Goal: Information Seeking & Learning: Check status

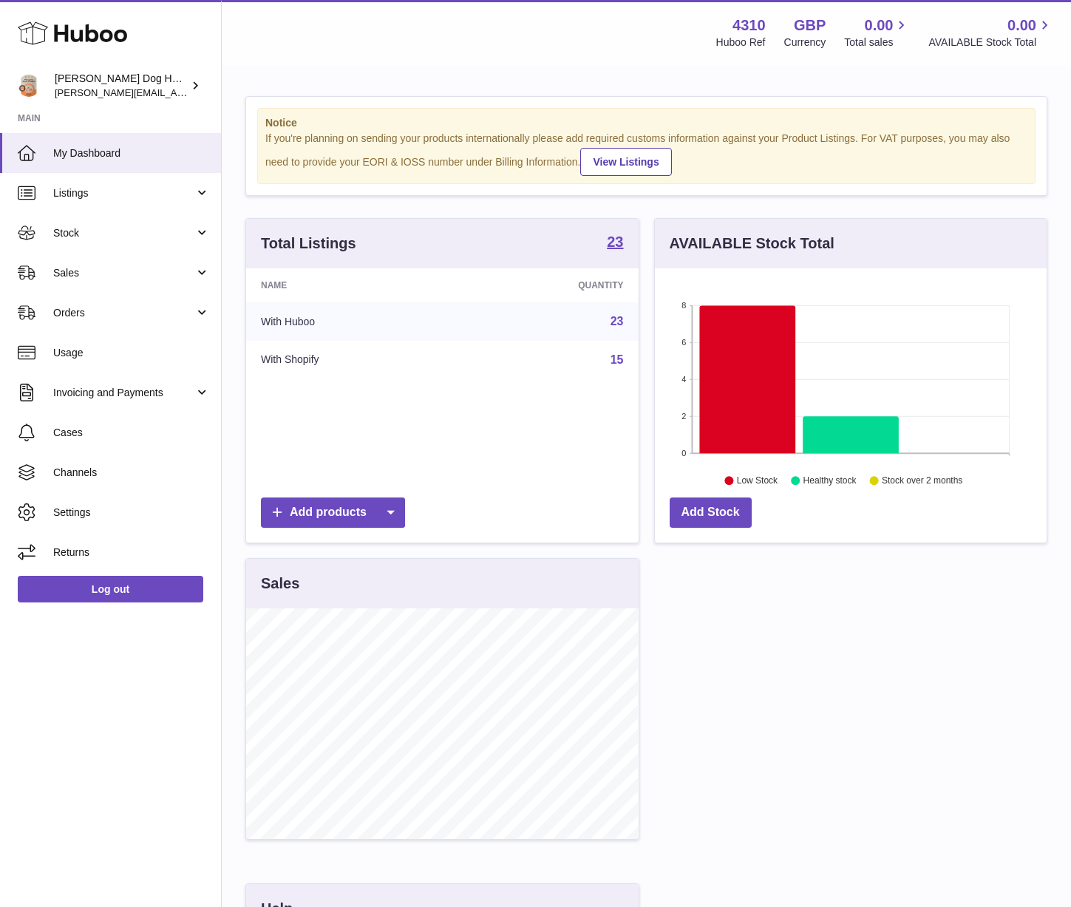
scroll to position [231, 391]
click at [151, 263] on link "Sales" at bounding box center [110, 273] width 221 height 40
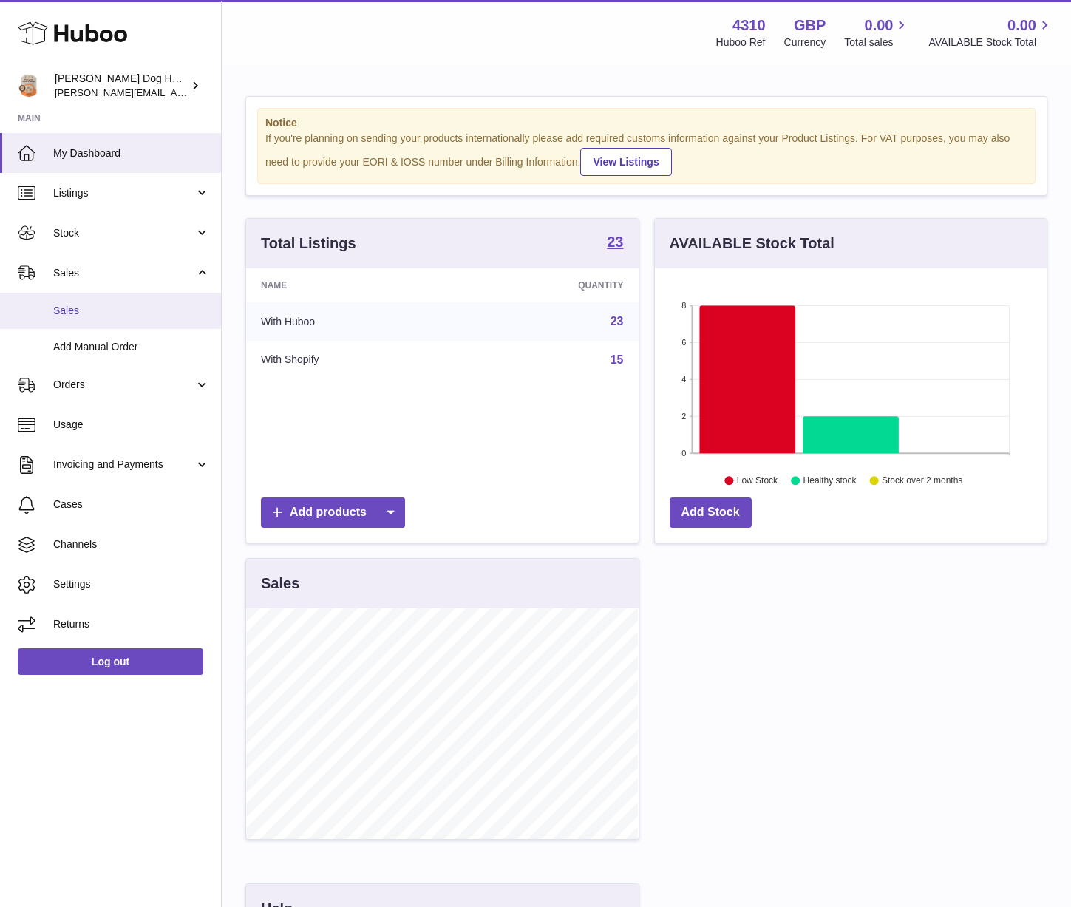
click at [151, 311] on span "Sales" at bounding box center [131, 311] width 157 height 14
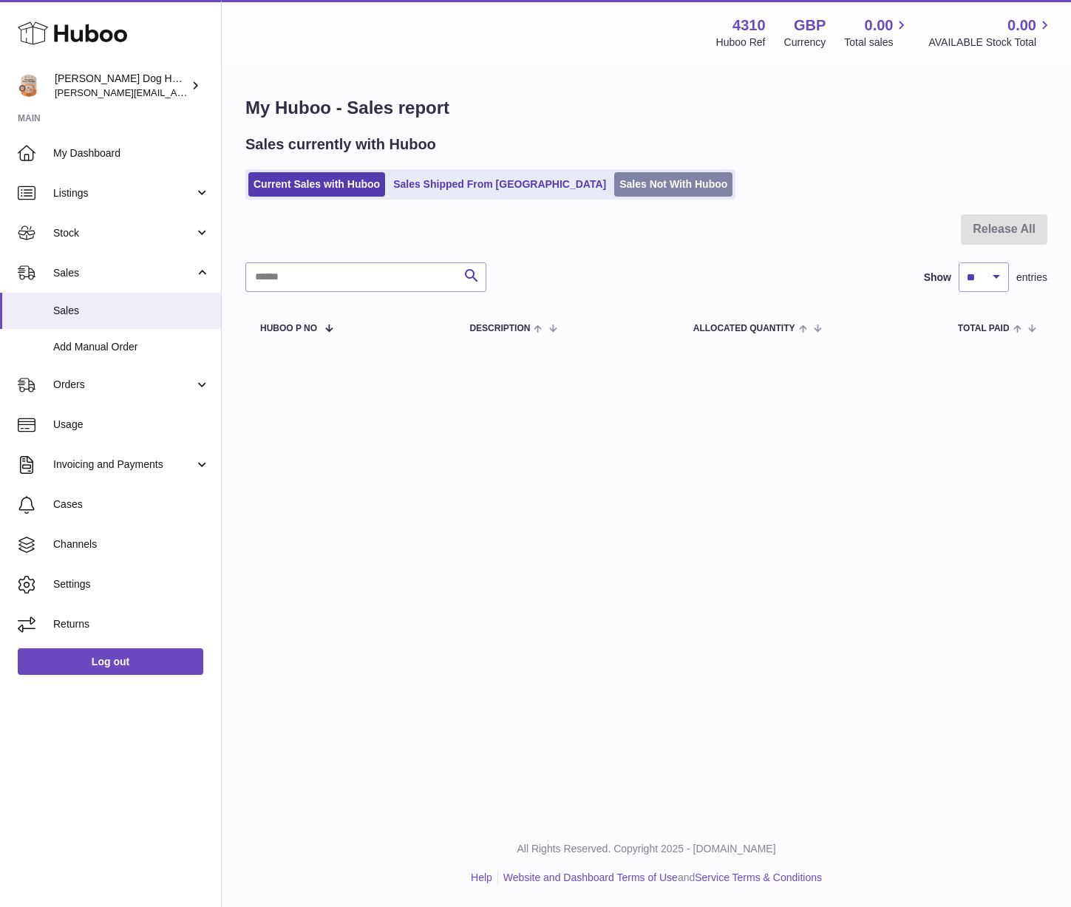
click at [614, 192] on link "Sales Not With Huboo" at bounding box center [673, 184] width 118 height 24
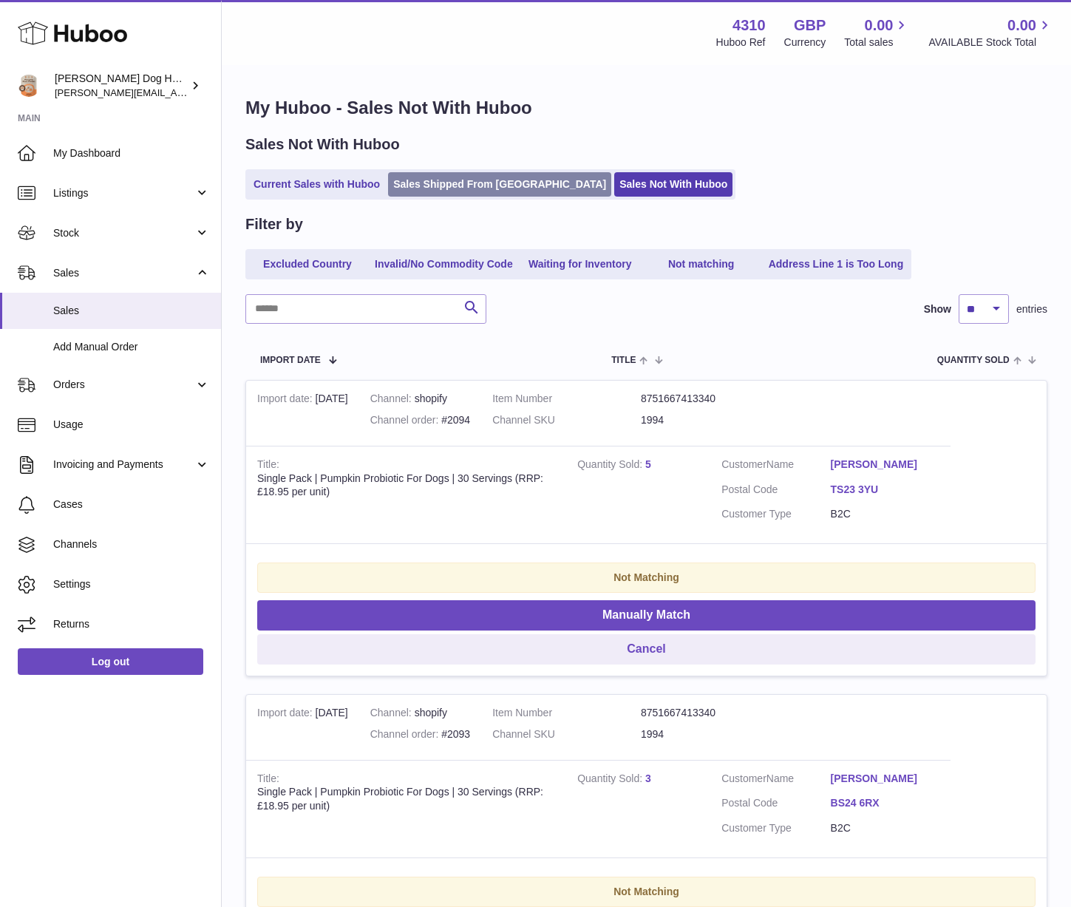
click at [446, 189] on link "Sales Shipped From [GEOGRAPHIC_DATA]" at bounding box center [499, 184] width 223 height 24
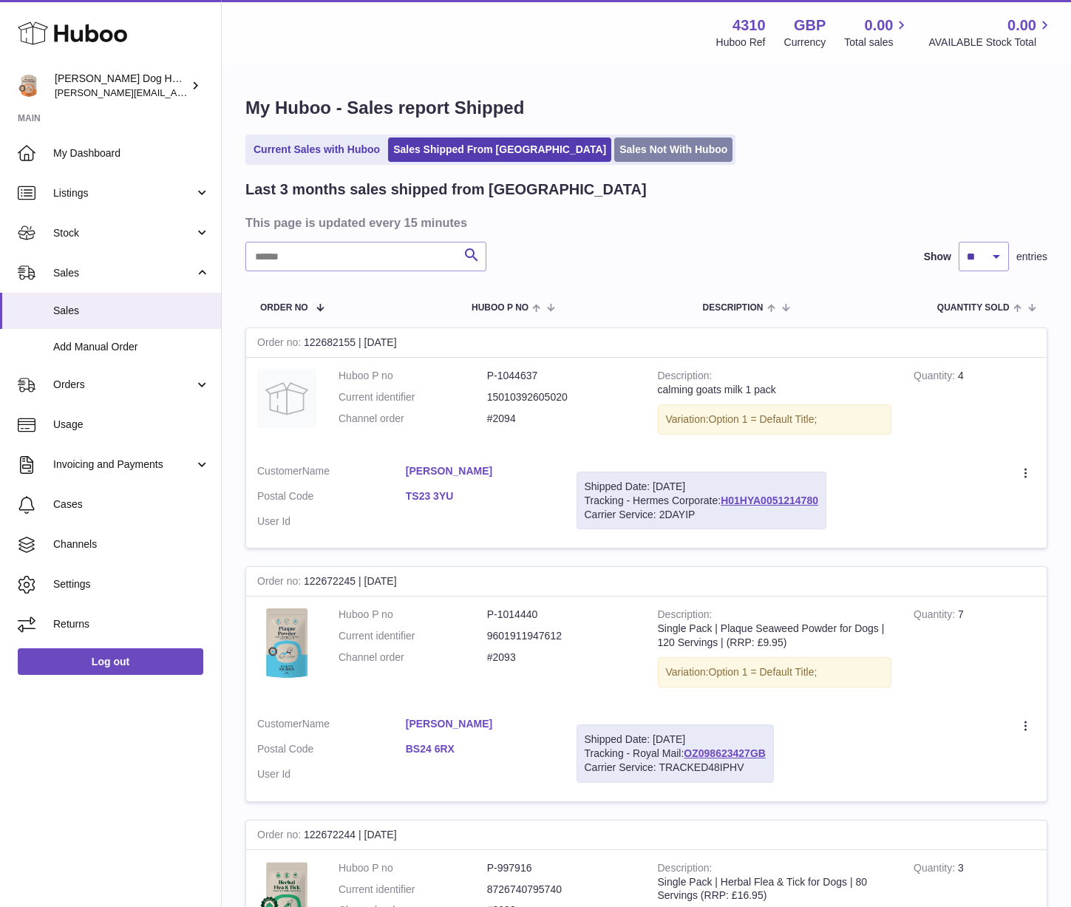
click at [614, 152] on link "Sales Not With Huboo" at bounding box center [673, 149] width 118 height 24
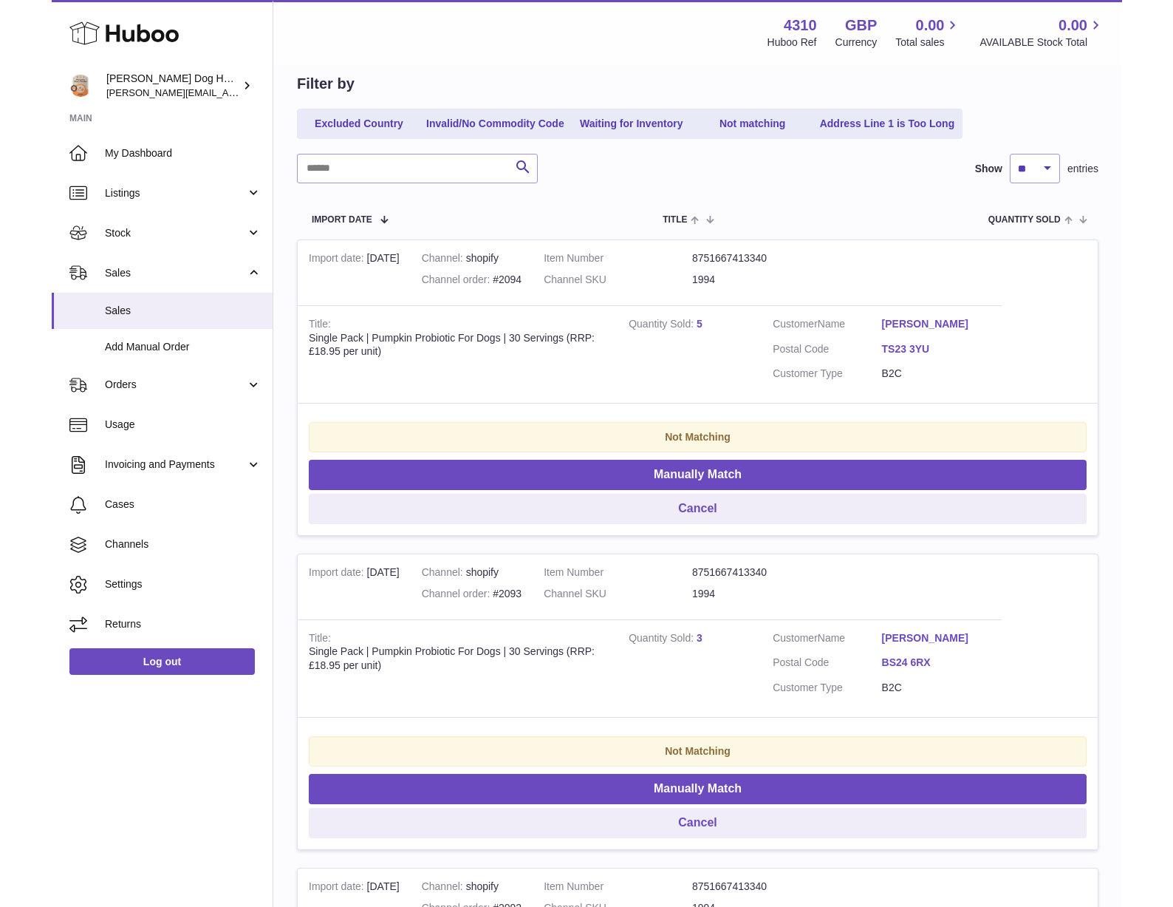
scroll to position [174, 0]
